Goal: Information Seeking & Learning: Learn about a topic

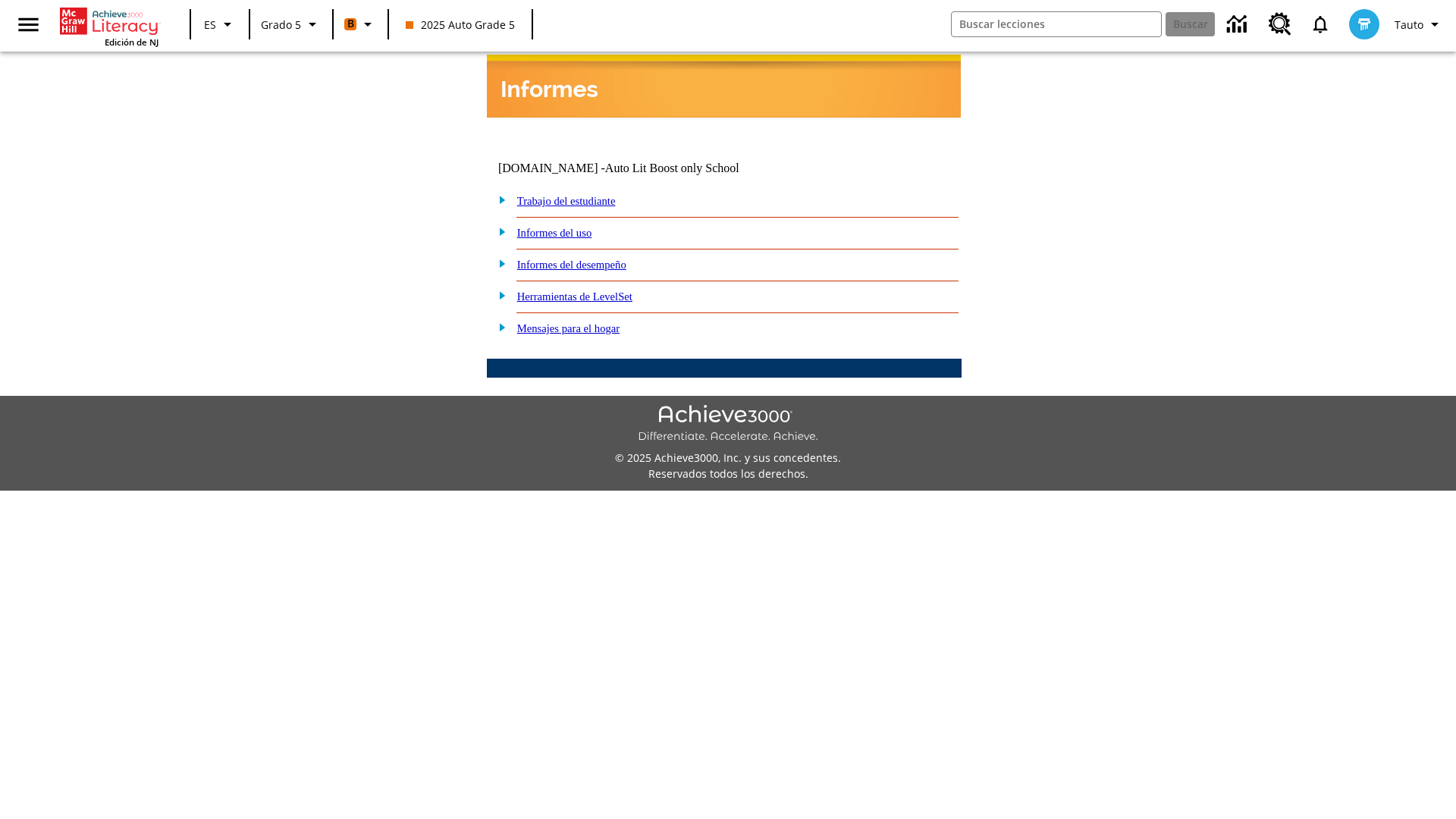
click at [592, 258] on link "Informes del desempeño" at bounding box center [571, 264] width 109 height 12
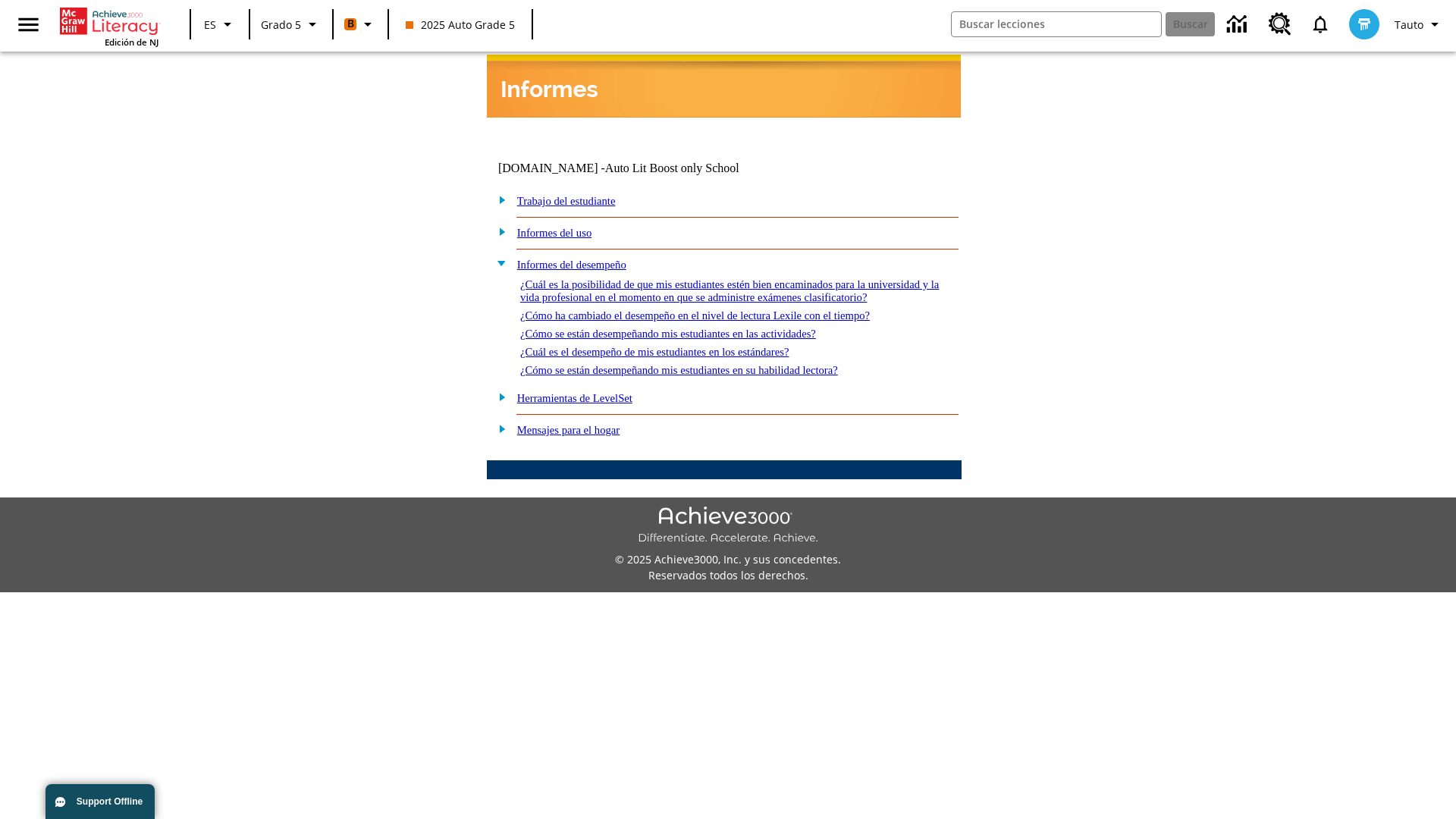
click at [720, 278] on link "¿Cuál es la posibilidad de que mis estudiantes estén bien encaminados para la u…" at bounding box center [730, 290] width 419 height 25
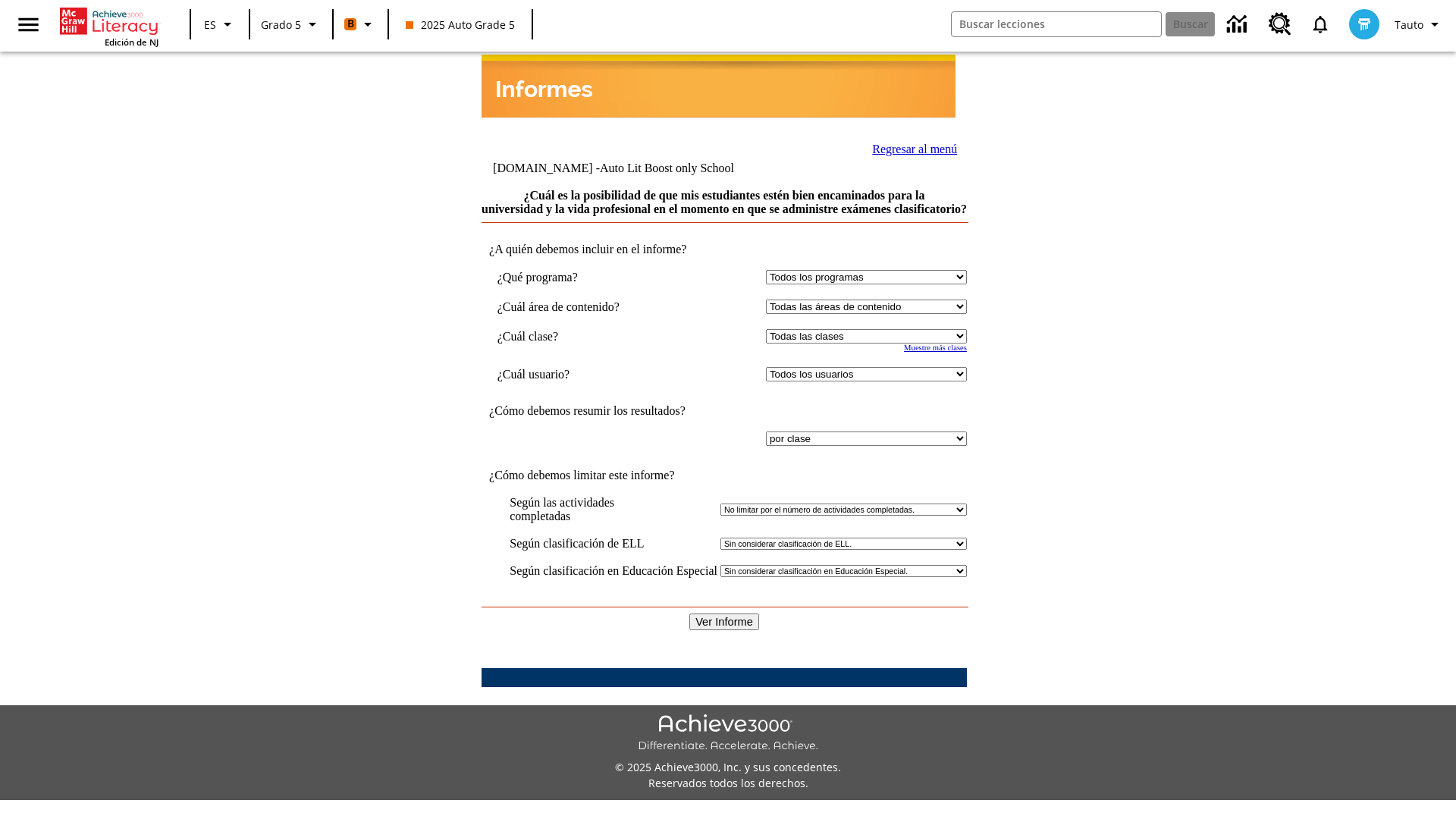
select select "11133131"
